Goal: Transaction & Acquisition: Purchase product/service

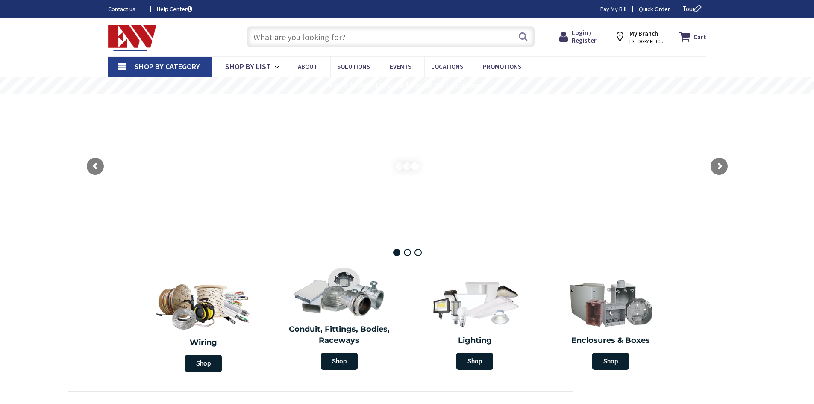
type input "[GEOGRAPHIC_DATA], [GEOGRAPHIC_DATA]"
click at [269, 38] on input "text" at bounding box center [391, 36] width 288 height 21
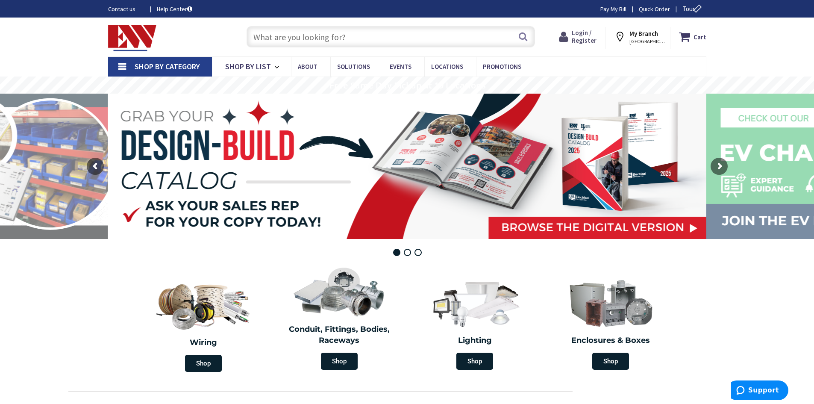
click at [588, 41] on span "Login / Register" at bounding box center [584, 37] width 25 height 16
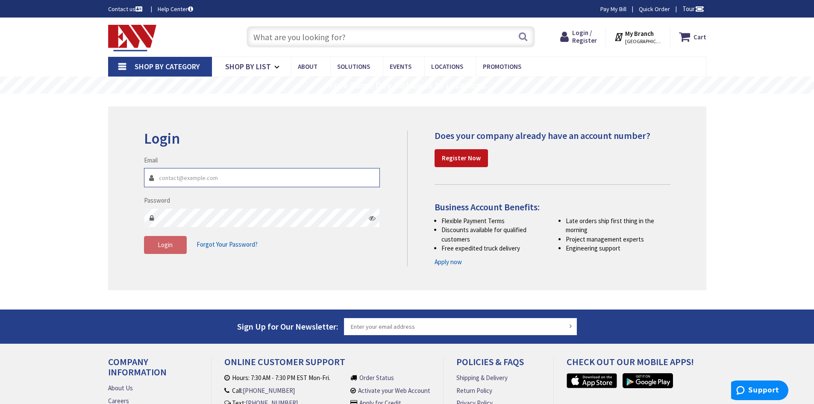
type input "[PERSON_NAME][EMAIL_ADDRESS][PERSON_NAME][DOMAIN_NAME]"
click at [173, 247] on button "Login" at bounding box center [165, 245] width 43 height 18
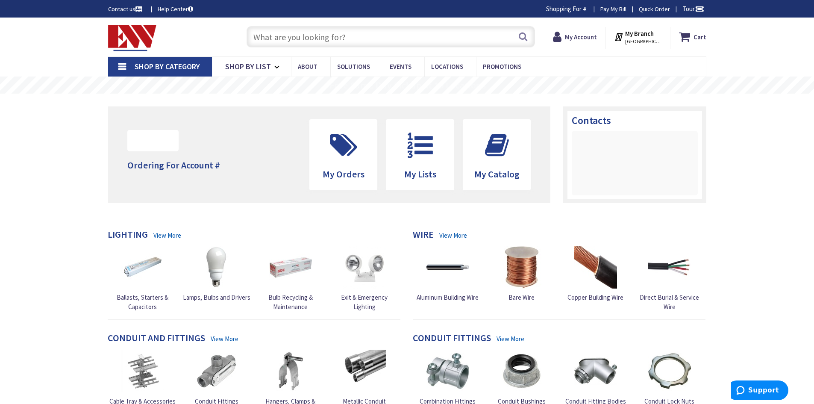
click at [261, 39] on input "text" at bounding box center [391, 36] width 288 height 21
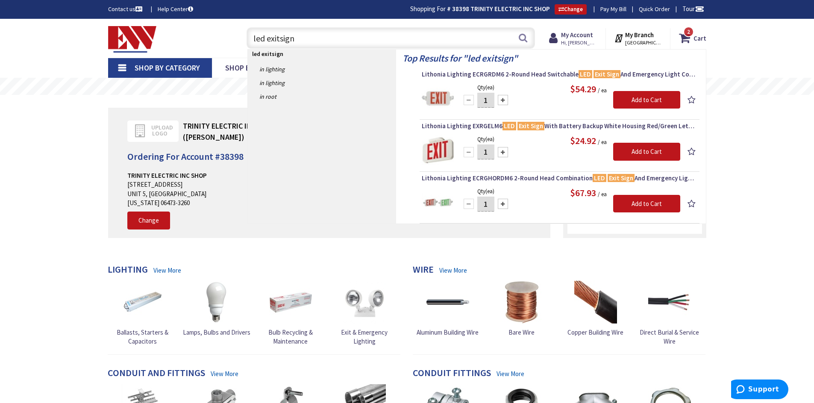
type input "led exitsign"
click at [410, 194] on div "Top Results for " led exitsign " Lithonia Lighting ECRGRDM6 2-Round Head Switch…" at bounding box center [551, 137] width 310 height 174
